Goal: Task Accomplishment & Management: Manage account settings

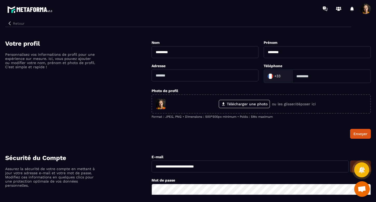
click at [17, 23] on button "Retour" at bounding box center [15, 23] width 21 height 7
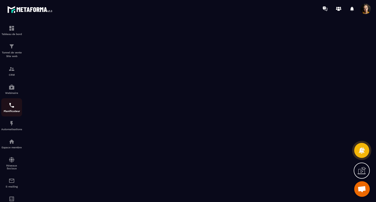
click at [12, 105] on img at bounding box center [12, 105] width 6 height 6
click at [367, 8] on span at bounding box center [366, 9] width 10 height 10
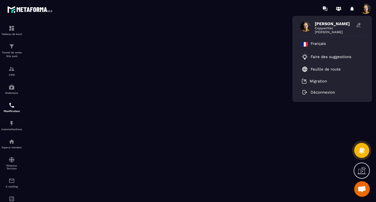
click at [264, 19] on section "Tableau de bord Tunnel de vente Site web CRM Webinaire Planificateur Automatisa…" at bounding box center [188, 109] width 376 height 185
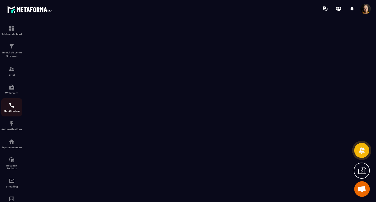
click at [11, 105] on img at bounding box center [12, 105] width 6 height 6
click at [11, 74] on p "CRM" at bounding box center [11, 74] width 21 height 3
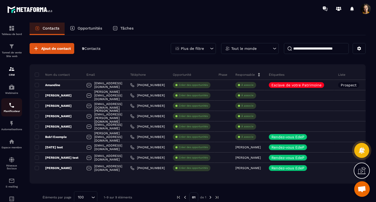
click at [10, 107] on img at bounding box center [12, 105] width 6 height 6
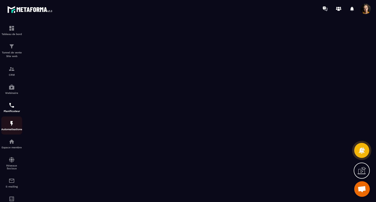
click at [7, 122] on div "Automatisations" at bounding box center [11, 125] width 21 height 10
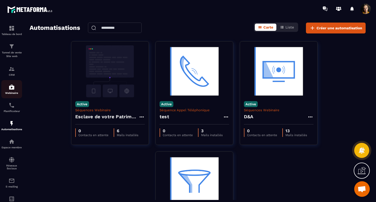
click at [12, 88] on img at bounding box center [12, 87] width 6 height 6
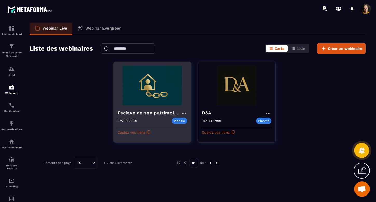
click at [160, 110] on h4 "Esclave de son patrimoine" at bounding box center [149, 112] width 63 height 7
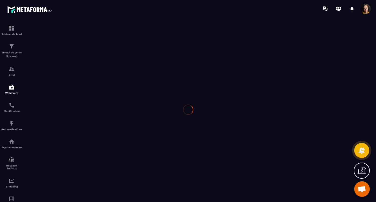
type input "**********"
type textarea "**********"
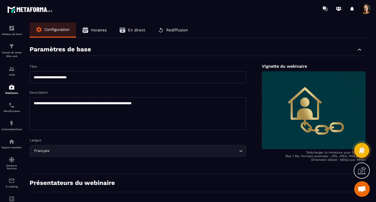
click at [133, 29] on span "En direct" at bounding box center [136, 30] width 17 height 5
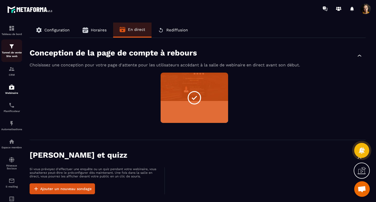
click at [12, 48] on img at bounding box center [12, 46] width 6 height 6
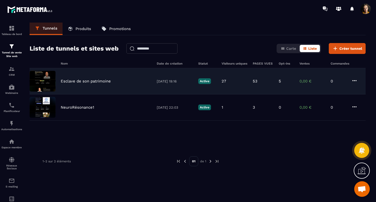
click at [93, 80] on p "Esclave de son patrimoine" at bounding box center [86, 81] width 50 height 5
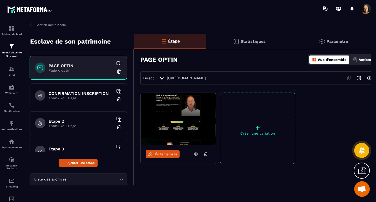
click at [98, 91] on div "CONFIRMATION INSCRIPTION Thank You Page" at bounding box center [78, 96] width 97 height 24
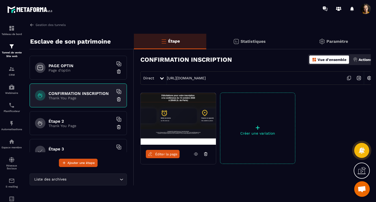
click at [93, 72] on div "PAGE OPTIN Page d'optin" at bounding box center [78, 68] width 97 height 24
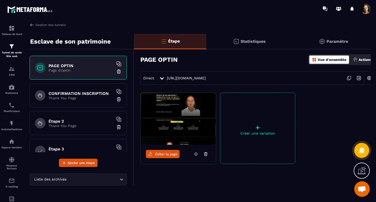
click at [178, 118] on img at bounding box center [178, 119] width 75 height 52
click at [162, 78] on icon at bounding box center [162, 78] width 4 height 3
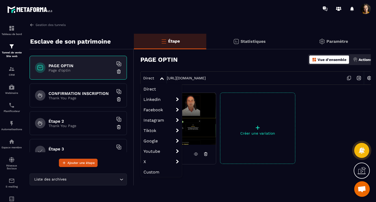
click at [162, 78] on icon at bounding box center [162, 78] width 4 height 3
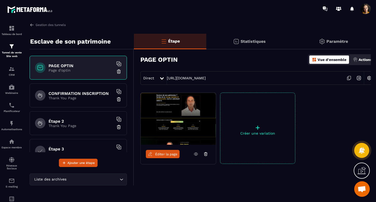
click at [84, 91] on div "CONFIRMATION INSCRIPTION Thank You Page" at bounding box center [78, 96] width 97 height 24
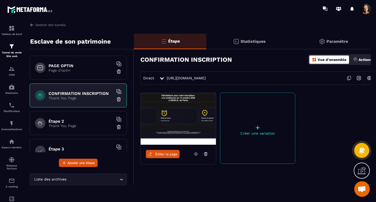
click at [366, 9] on span at bounding box center [366, 9] width 10 height 10
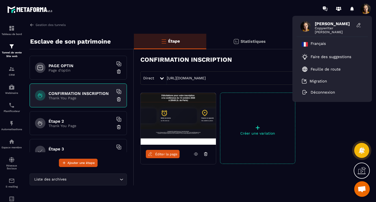
click at [229, 18] on section "Tableau de bord Tunnel de vente Site web CRM Webinaire Planificateur Automatisa…" at bounding box center [188, 111] width 376 height 188
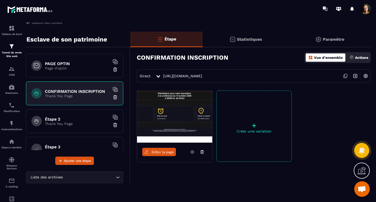
scroll to position [2, 4]
click at [9, 110] on div "Planificateur" at bounding box center [11, 107] width 21 height 10
